Goal: Information Seeking & Learning: Find specific page/section

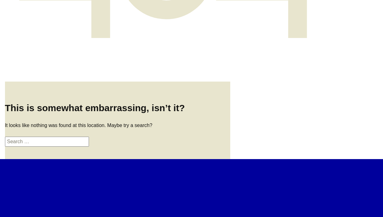
scroll to position [212, 0]
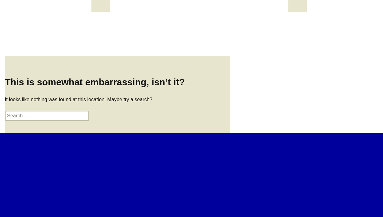
click at [60, 111] on input "Search for:" at bounding box center [47, 116] width 84 height 10
type input "PLI"
click input "Search" at bounding box center [0, 0] width 0 height 0
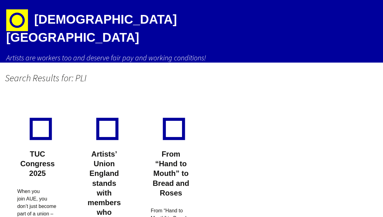
click at [108, 21] on h1 "[DEMOGRAPHIC_DATA][GEOGRAPHIC_DATA]" at bounding box center [115, 26] width 218 height 53
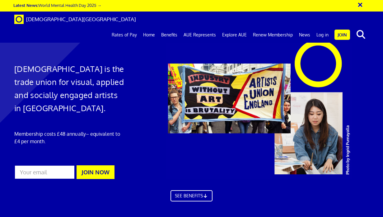
scroll to position [0, 1]
click at [359, 4] on button "×" at bounding box center [365, 4] width 16 height 10
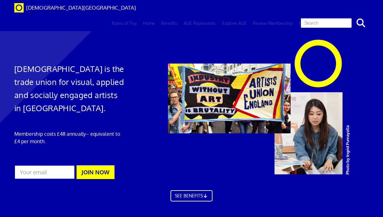
click at [335, 18] on input "text" at bounding box center [326, 23] width 52 height 11
paste input "Public Liability Insurance"
type input "Public Liability Insurance"
click at [351, 16] on button "search" at bounding box center [360, 22] width 19 height 13
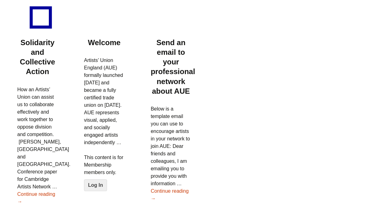
scroll to position [678, 0]
